Goal: Find contact information: Find contact information

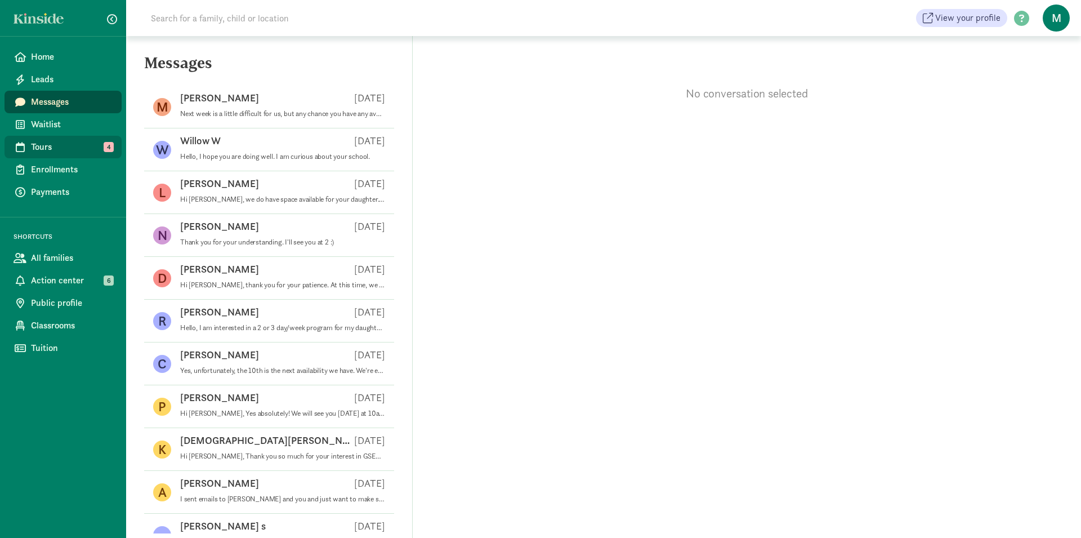
click at [64, 146] on span "Tours" at bounding box center [72, 147] width 82 height 14
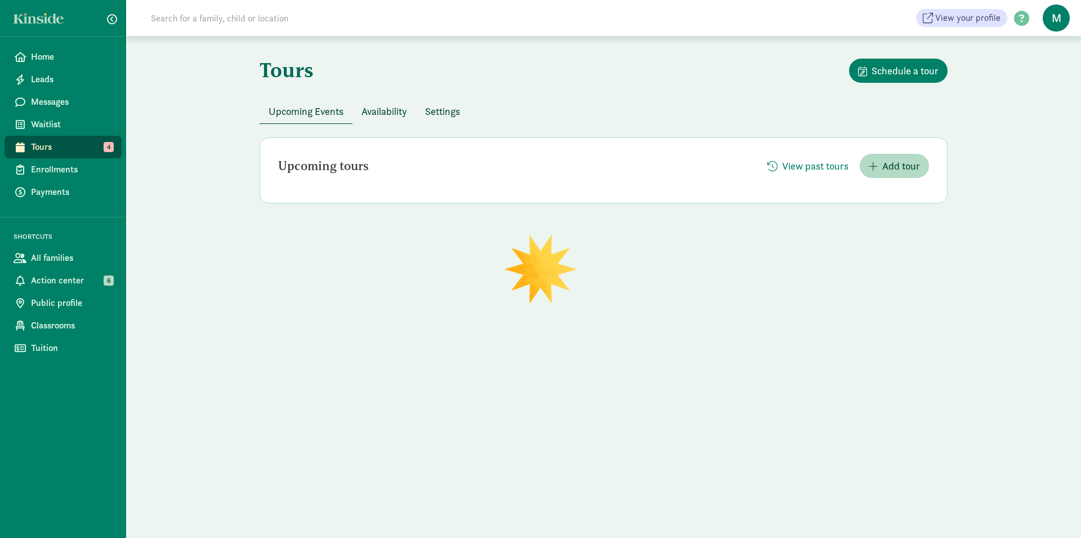
click at [390, 114] on span "Availability" at bounding box center [385, 111] width 46 height 15
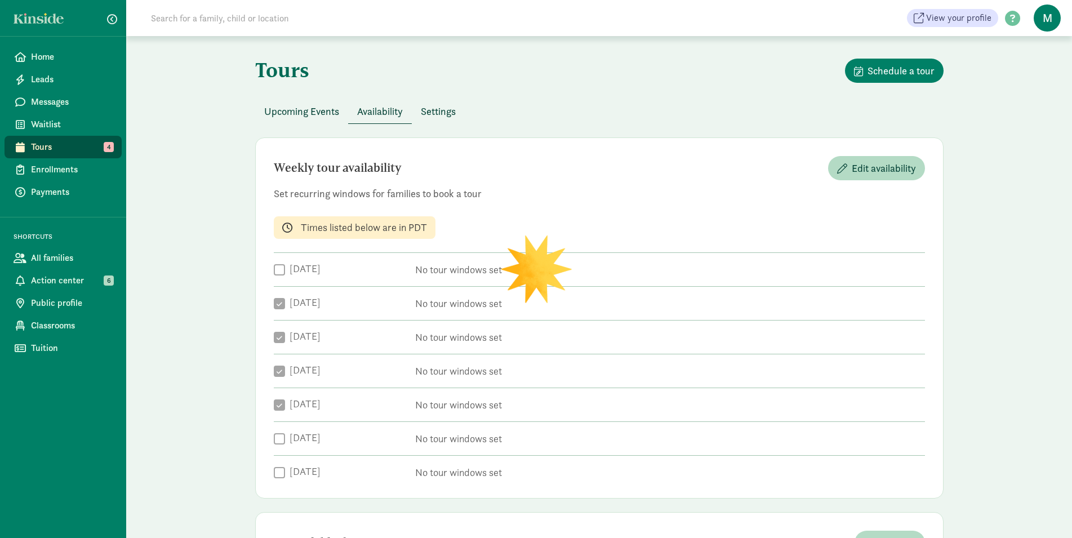
checkbox input "true"
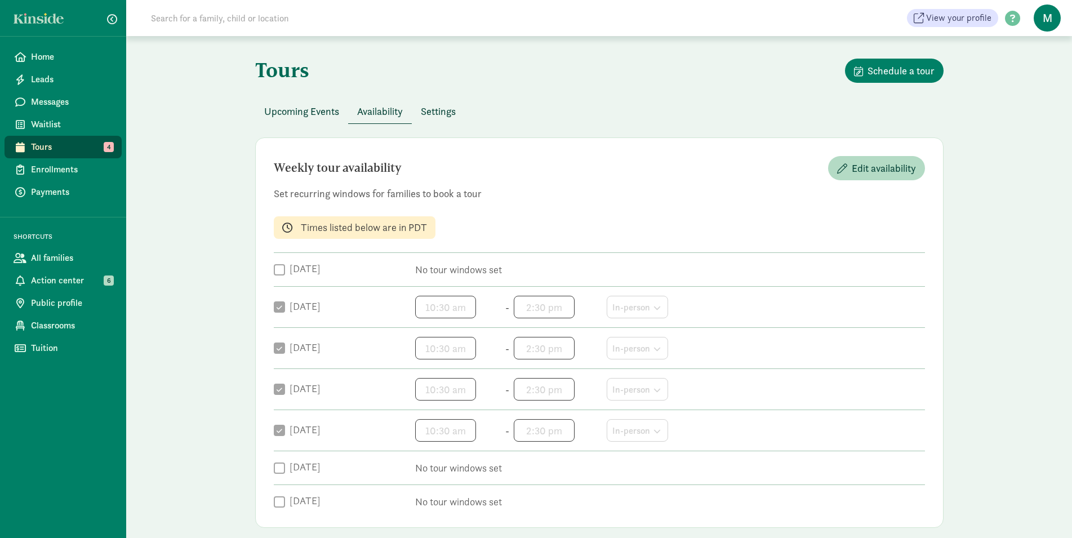
click at [304, 113] on span "Upcoming Events" at bounding box center [301, 111] width 75 height 15
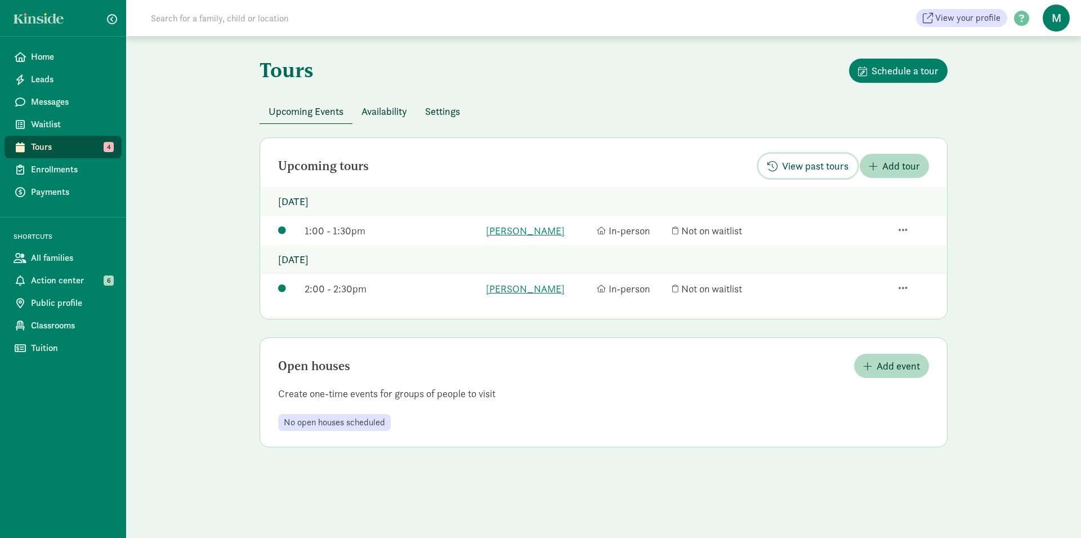
click at [798, 163] on span "View past tours" at bounding box center [815, 165] width 66 height 15
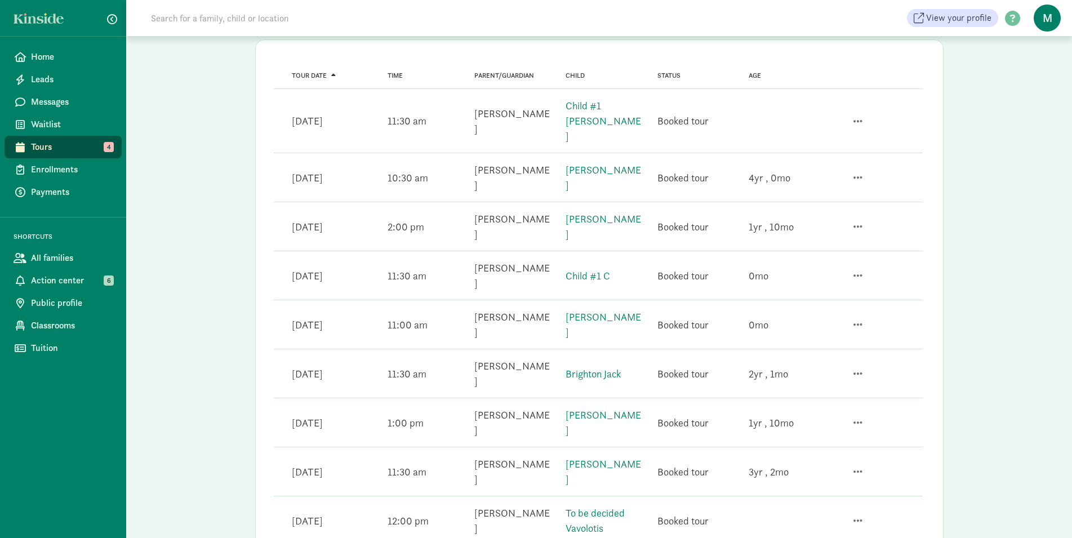
scroll to position [91, 0]
click at [567, 104] on link "Child #1 Davis" at bounding box center [602, 119] width 75 height 43
click at [579, 211] on link "Jason Martinez" at bounding box center [602, 225] width 75 height 28
click at [587, 268] on link "Child #1 C" at bounding box center [587, 274] width 44 height 13
click at [603, 309] on link "[PERSON_NAME]" at bounding box center [602, 323] width 75 height 28
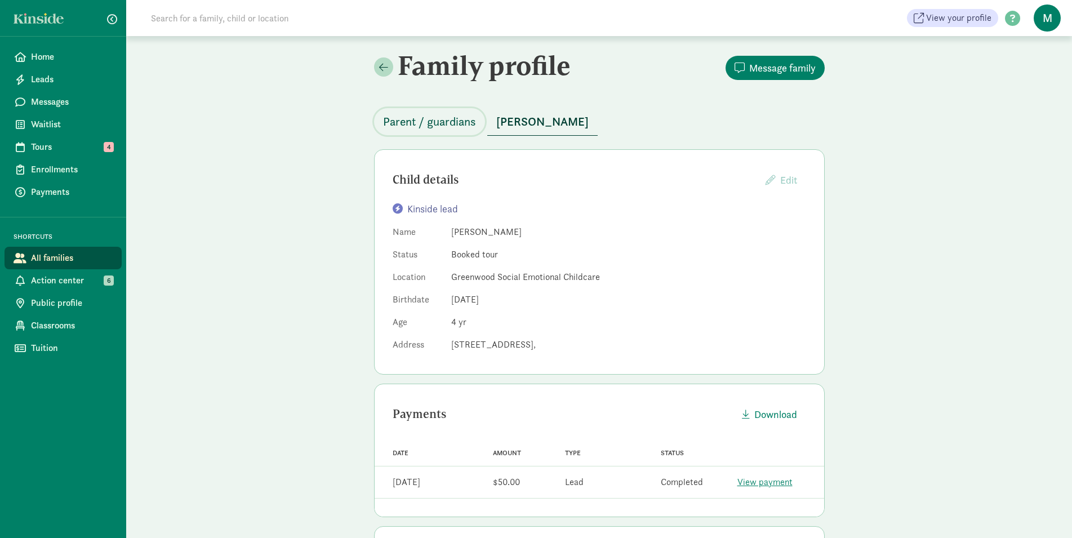
click at [431, 128] on span "Parent / guardians" at bounding box center [429, 122] width 93 height 18
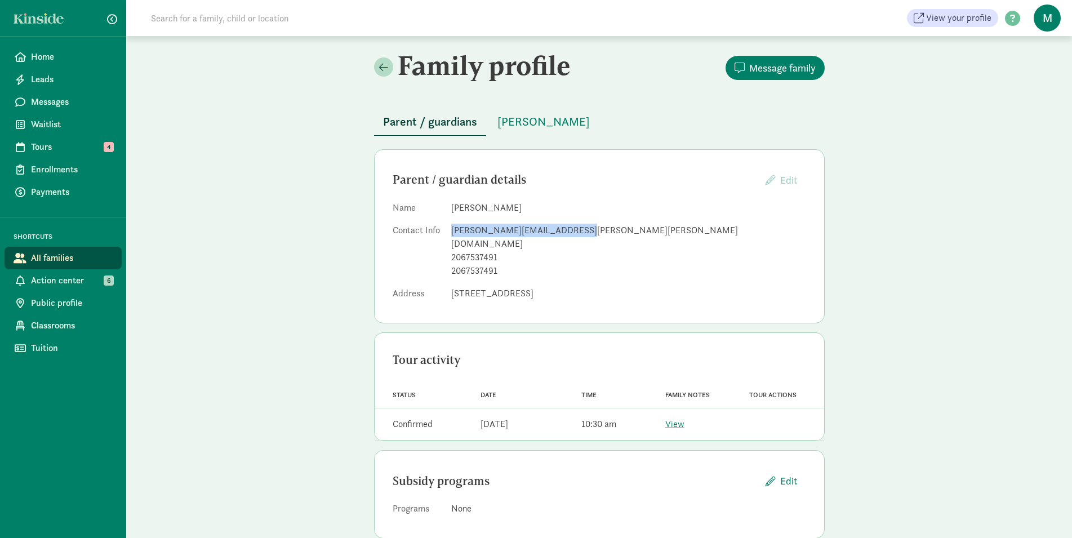
drag, startPoint x: 572, startPoint y: 234, endPoint x: 448, endPoint y: 235, distance: 123.9
click at [448, 235] on dl "Name Rachel Mokry Contact Info rachel.lynn.warren@gmail.com 2067537491 20675374…" at bounding box center [599, 253] width 413 height 104
copy div "rachel.lynn.warren@gmail.com"
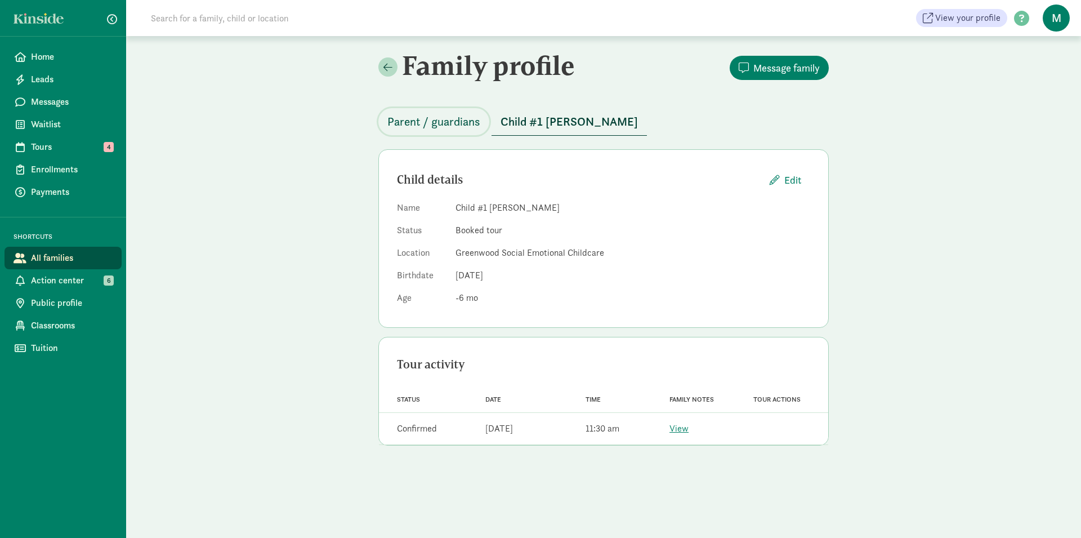
click at [458, 119] on span "Parent / guardians" at bounding box center [433, 122] width 93 height 18
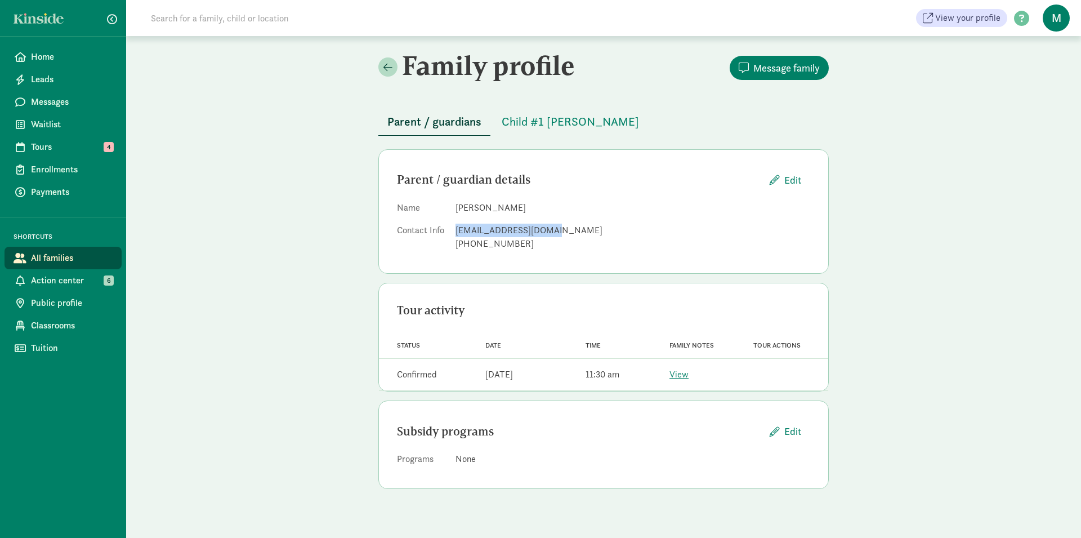
drag, startPoint x: 548, startPoint y: 233, endPoint x: 448, endPoint y: 237, distance: 100.3
click at [448, 237] on dl "Name Celia Davis Contact Info celiamdavis@gmail.com 253-350-3705" at bounding box center [603, 228] width 413 height 54
copy dl "celiamdavis@gmail.com"
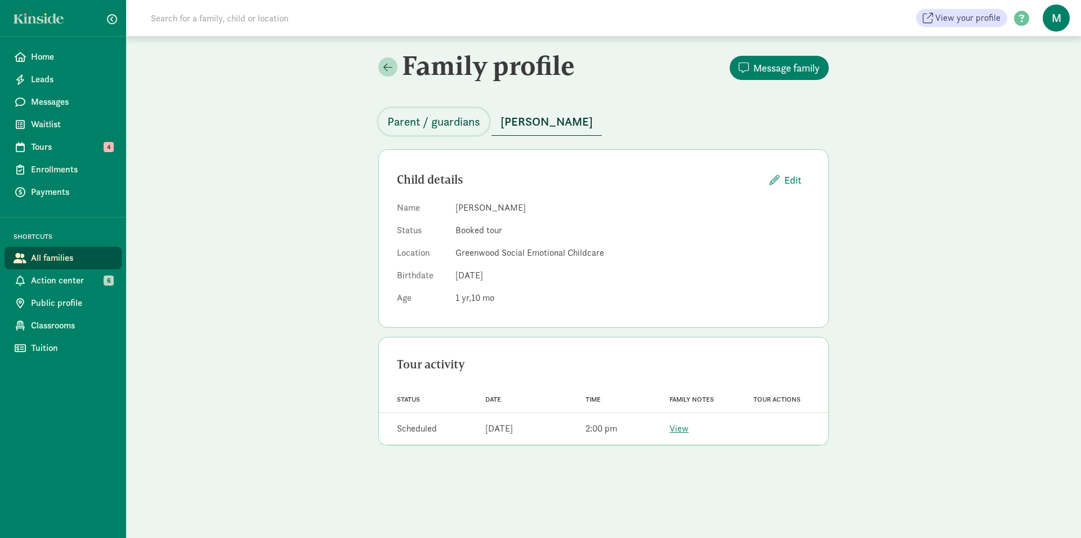
click at [421, 122] on span "Parent / guardians" at bounding box center [433, 122] width 93 height 18
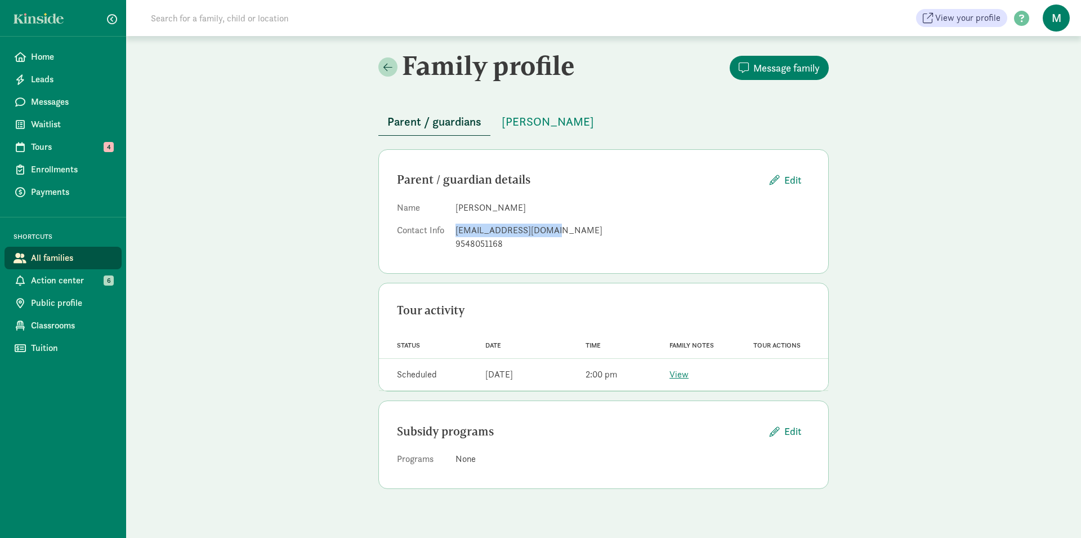
drag, startPoint x: 541, startPoint y: 231, endPoint x: 450, endPoint y: 234, distance: 90.7
click at [450, 234] on dl "Name CORY MARTINEZ Contact Info corynlittle@gmail.com 9548051168" at bounding box center [603, 228] width 413 height 54
copy dl "corynlittle@gmail.com"
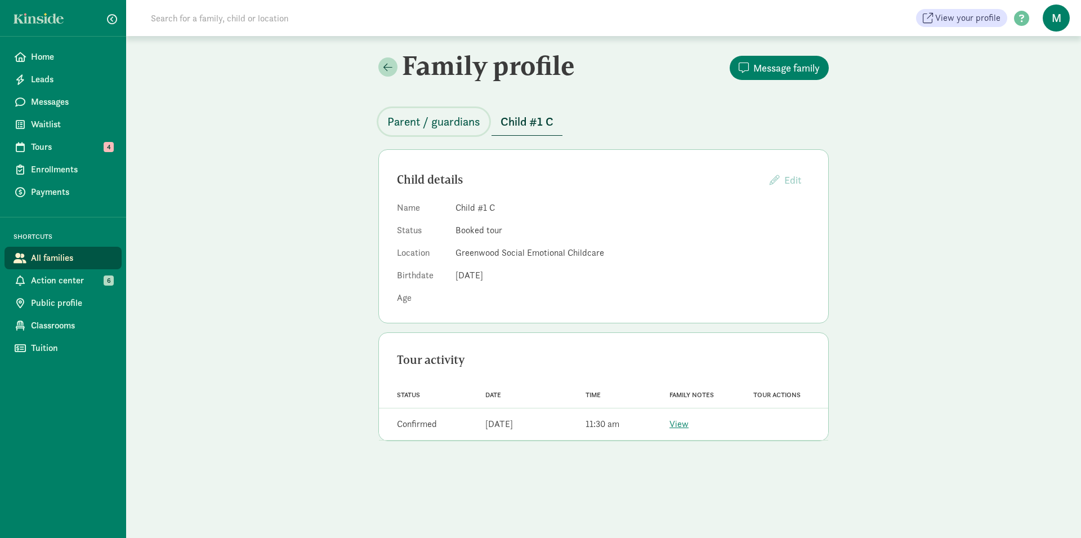
click at [440, 121] on span "Parent / guardians" at bounding box center [433, 122] width 93 height 18
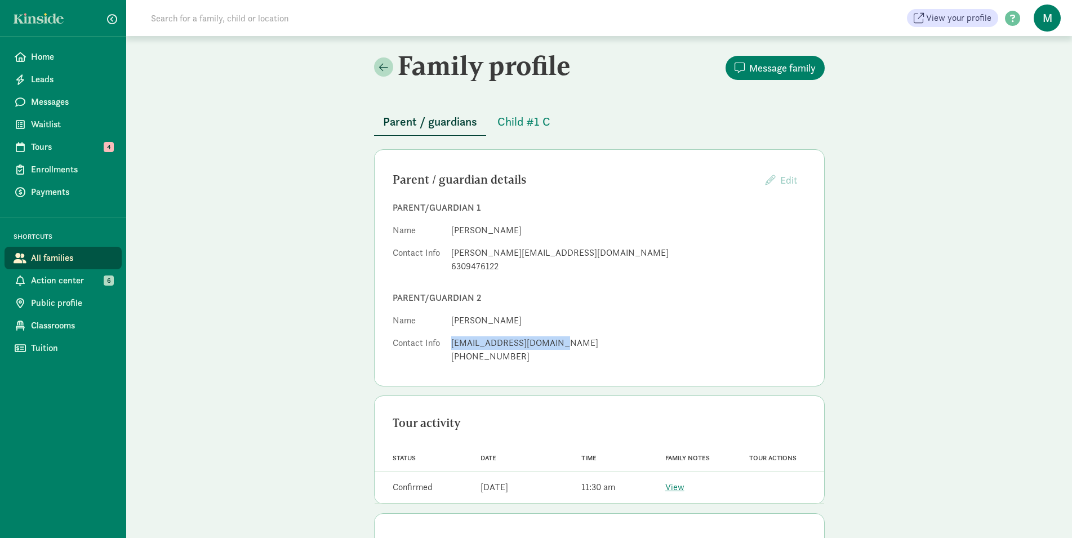
drag, startPoint x: 548, startPoint y: 345, endPoint x: 451, endPoint y: 344, distance: 96.9
click at [451, 344] on div "[EMAIL_ADDRESS][DOMAIN_NAME]" at bounding box center [628, 343] width 355 height 14
copy div "[EMAIL_ADDRESS][DOMAIN_NAME]"
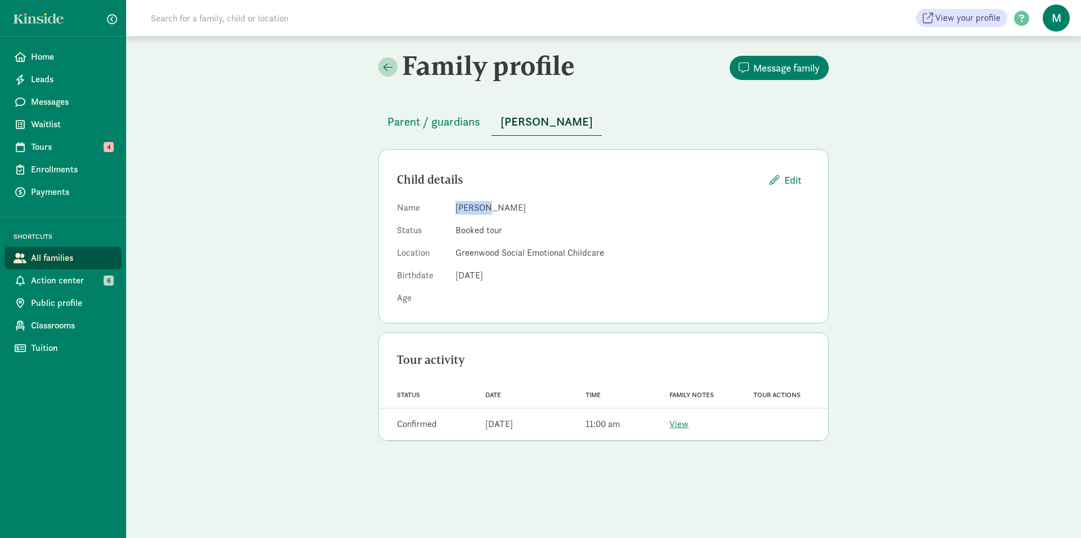
drag, startPoint x: 482, startPoint y: 208, endPoint x: 448, endPoint y: 207, distance: 33.8
click at [448, 207] on dl "Name [PERSON_NAME] Status Booked tour Location [GEOGRAPHIC_DATA] Social Emotion…" at bounding box center [603, 253] width 413 height 104
copy dl "[PERSON_NAME]"
drag, startPoint x: 518, startPoint y: 212, endPoint x: 487, endPoint y: 207, distance: 30.8
click at [487, 207] on dd "[PERSON_NAME]" at bounding box center [633, 208] width 355 height 14
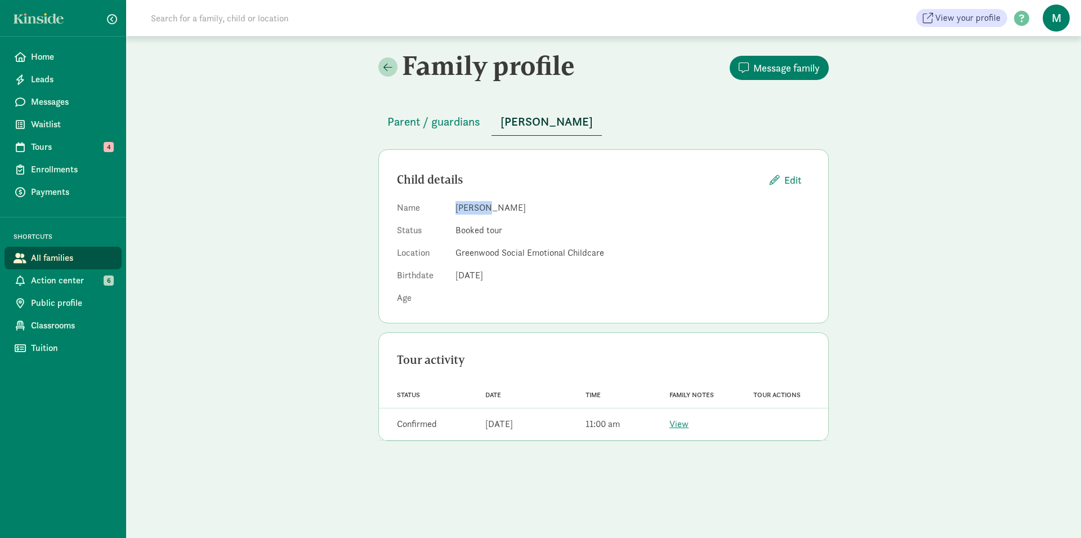
copy dd "[PERSON_NAME]"
click at [463, 124] on span "Parent / guardians" at bounding box center [433, 122] width 93 height 18
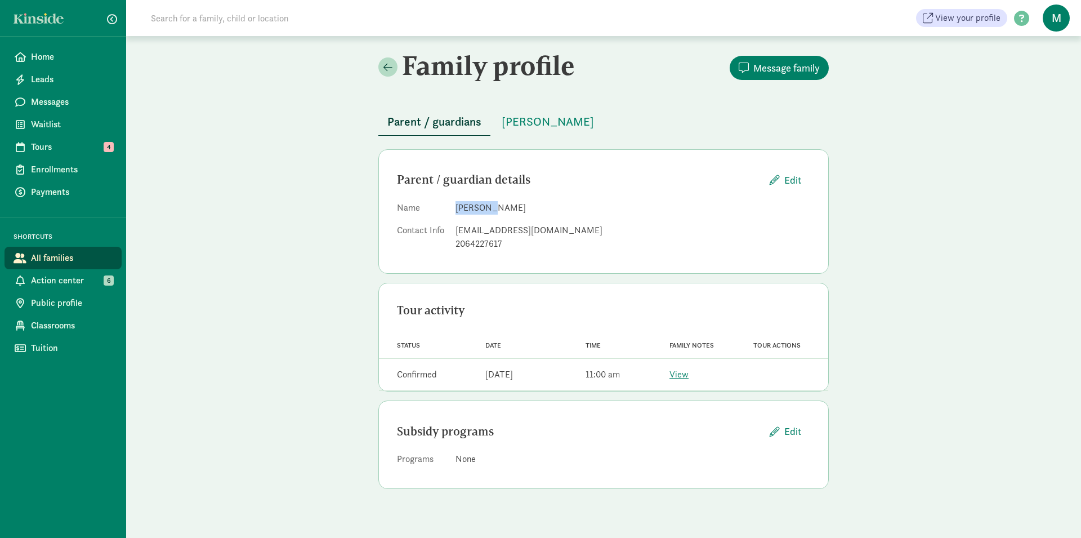
drag, startPoint x: 488, startPoint y: 209, endPoint x: 453, endPoint y: 211, distance: 35.0
click at [453, 211] on dl "Name [PERSON_NAME] Contact Info [EMAIL_ADDRESS][DOMAIN_NAME] 2064227617" at bounding box center [603, 228] width 413 height 54
copy dd "[PERSON_NAME]"
drag, startPoint x: 528, startPoint y: 208, endPoint x: 540, endPoint y: 143, distance: 66.5
click at [494, 209] on dd "[PERSON_NAME]" at bounding box center [633, 208] width 355 height 14
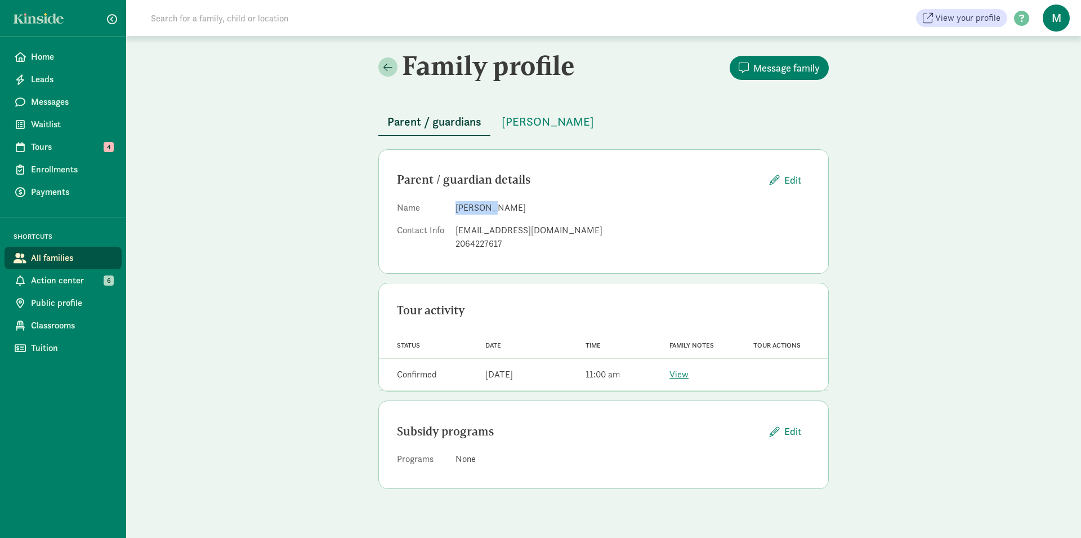
copy dd "[PERSON_NAME]"
drag, startPoint x: 541, startPoint y: 230, endPoint x: 456, endPoint y: 230, distance: 85.0
click at [456, 230] on div "[EMAIL_ADDRESS][DOMAIN_NAME]" at bounding box center [633, 231] width 355 height 14
copy div "[EMAIL_ADDRESS][DOMAIN_NAME]"
